Goal: Check status: Check status

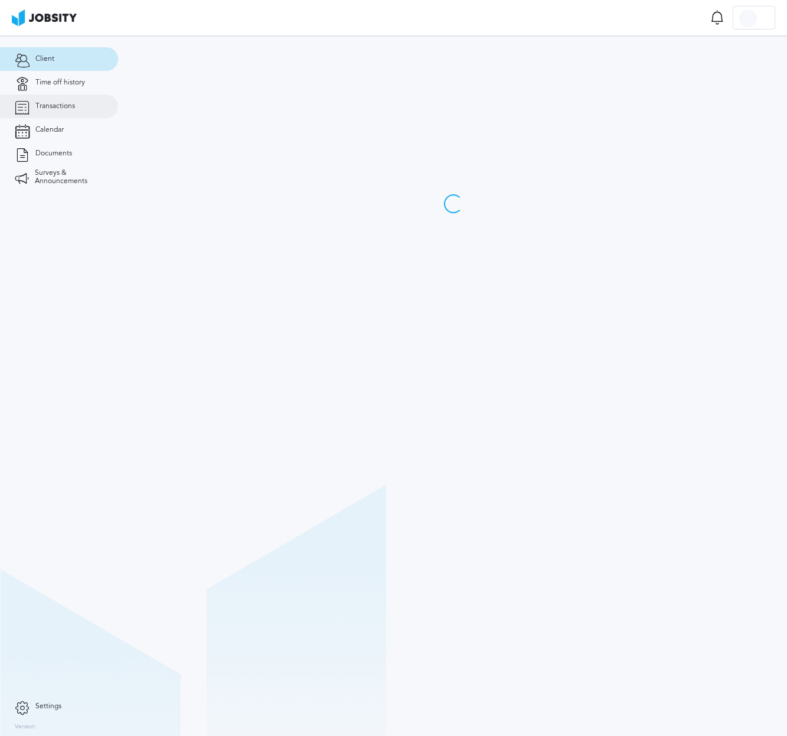
click at [53, 99] on link "Transactions" at bounding box center [59, 106] width 118 height 24
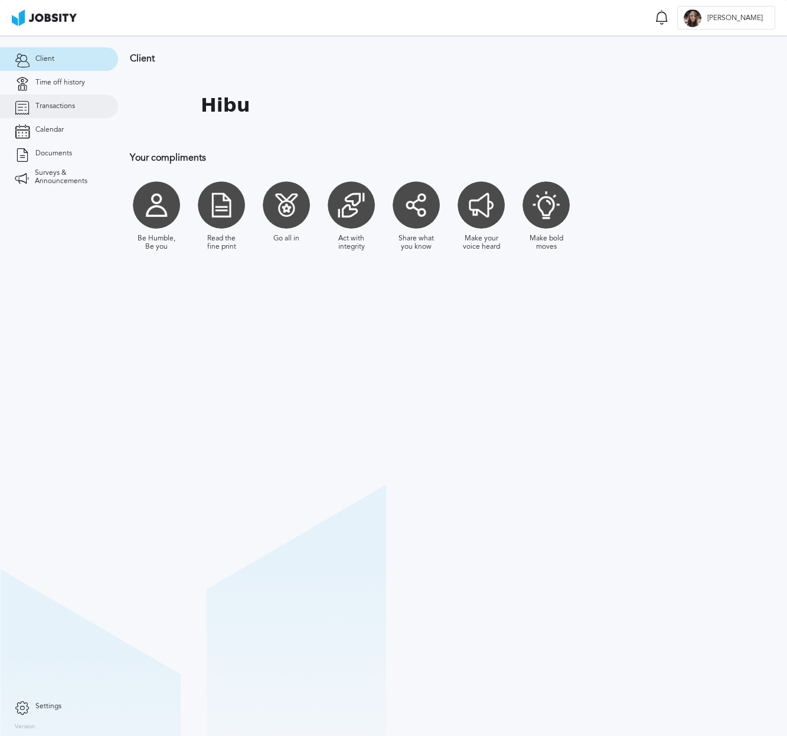
click at [73, 107] on span "Transactions" at bounding box center [55, 106] width 40 height 8
